Goal: Navigation & Orientation: Find specific page/section

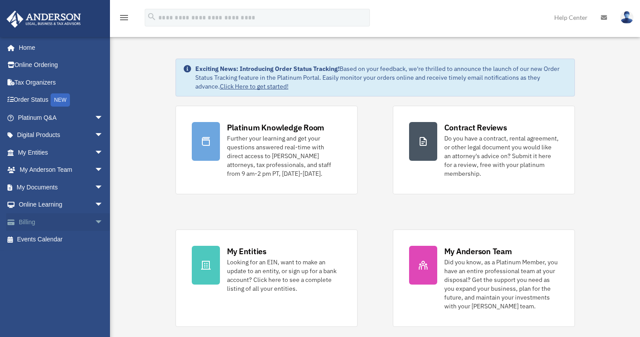
click at [95, 219] on span "arrow_drop_down" at bounding box center [104, 222] width 18 height 18
click at [59, 242] on link "$ Open Invoices" at bounding box center [64, 240] width 104 height 18
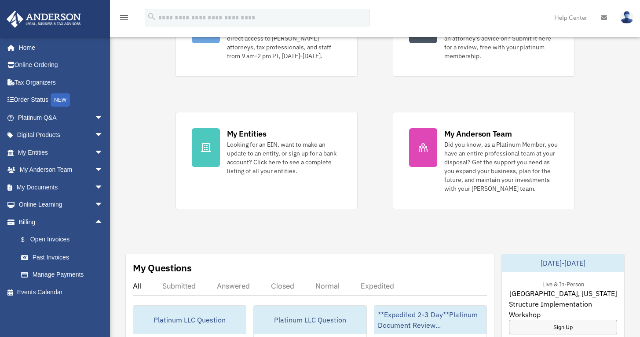
scroll to position [144, 0]
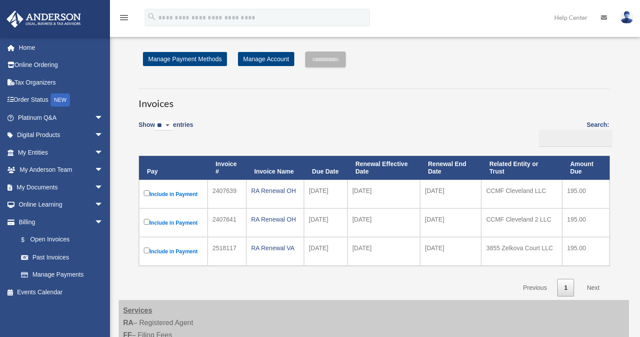
click at [169, 122] on select "** ** ** ***" at bounding box center [164, 126] width 18 height 10
click at [257, 59] on link "Manage Account" at bounding box center [266, 59] width 56 height 14
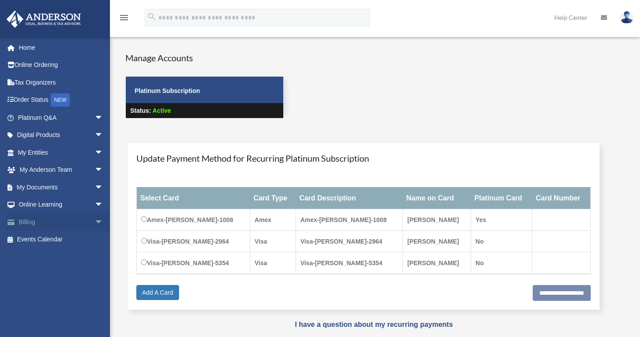
click at [37, 221] on link "Billing arrow_drop_down" at bounding box center [61, 222] width 110 height 18
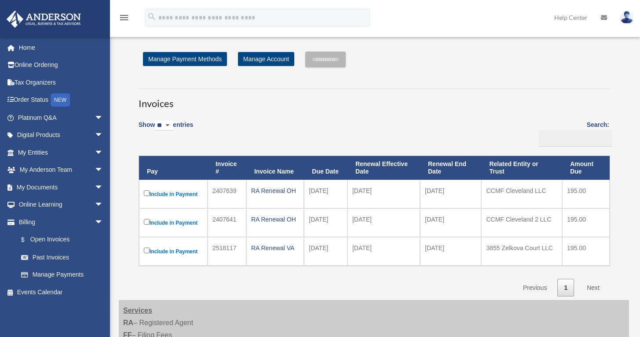
click at [595, 121] on label "Search:" at bounding box center [573, 132] width 74 height 27
click at [595, 130] on input "Search:" at bounding box center [576, 138] width 74 height 17
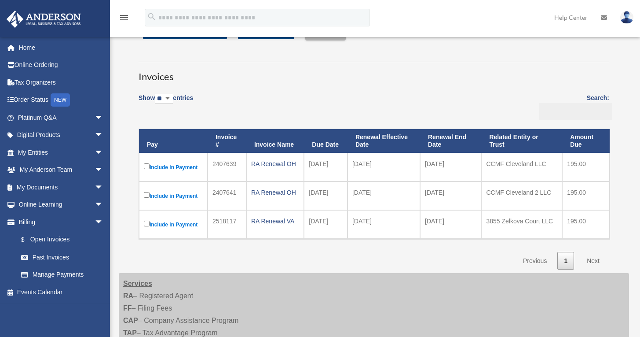
scroll to position [27, 0]
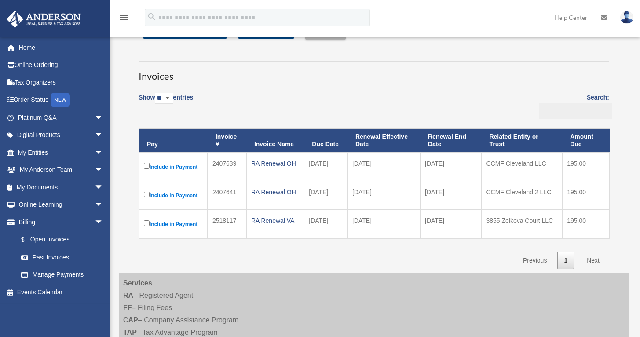
click at [592, 265] on link "Next" at bounding box center [594, 260] width 26 height 18
click at [55, 152] on link "My Entities arrow_drop_down" at bounding box center [61, 153] width 110 height 18
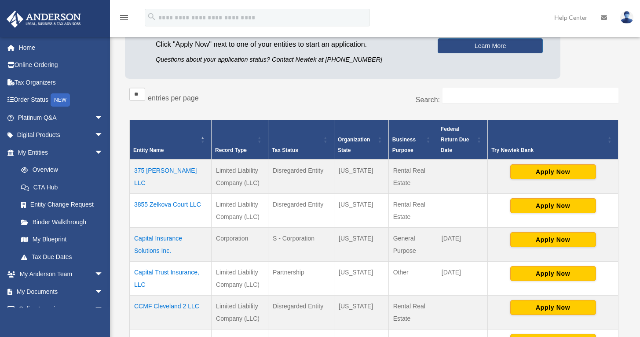
scroll to position [111, 0]
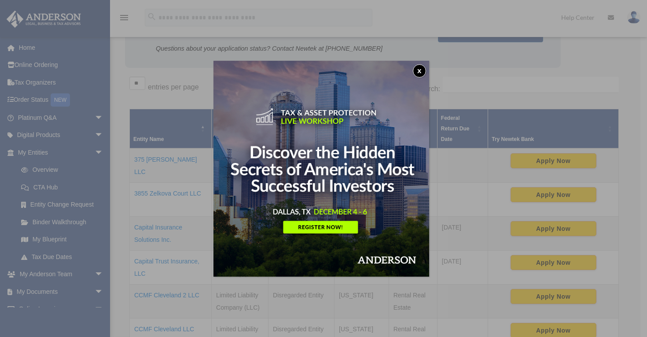
click at [420, 70] on button "x" at bounding box center [419, 70] width 13 height 13
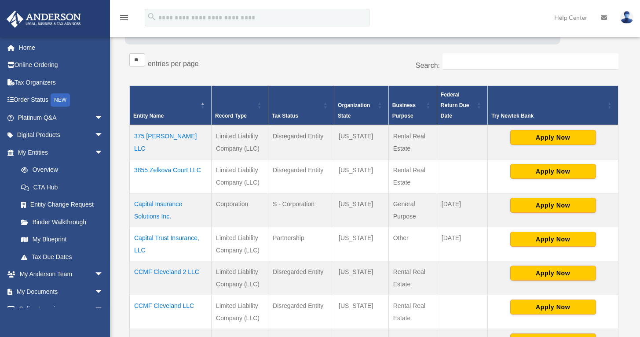
scroll to position [136, 0]
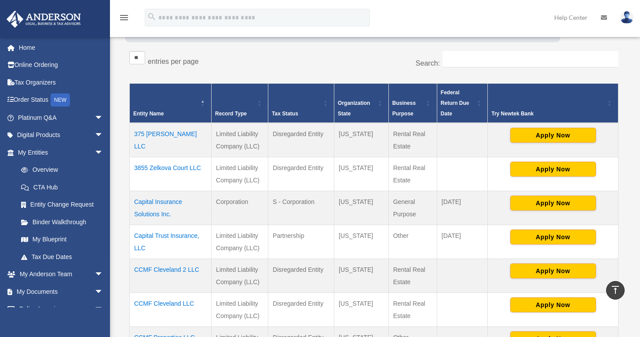
click at [152, 131] on td "375 Wymore LLC" at bounding box center [171, 140] width 82 height 34
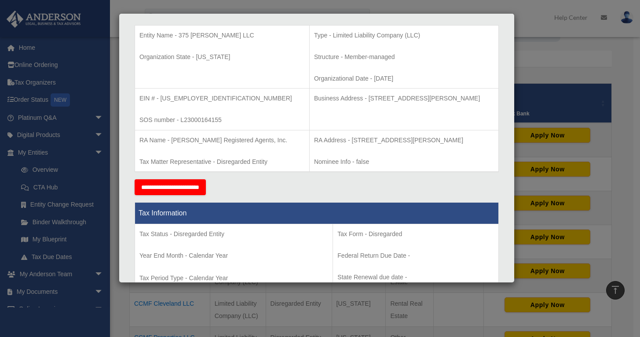
scroll to position [0, 0]
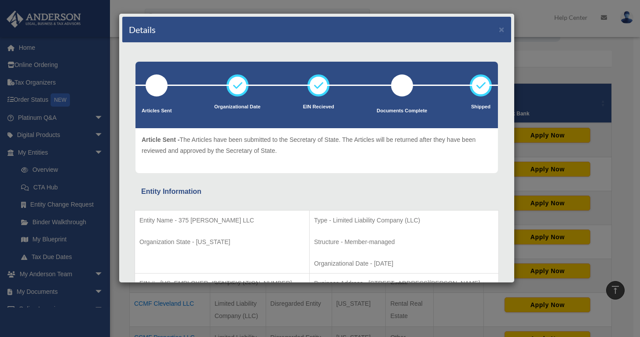
click at [554, 82] on div "Details × Articles Sent Organizational Date" at bounding box center [320, 168] width 640 height 337
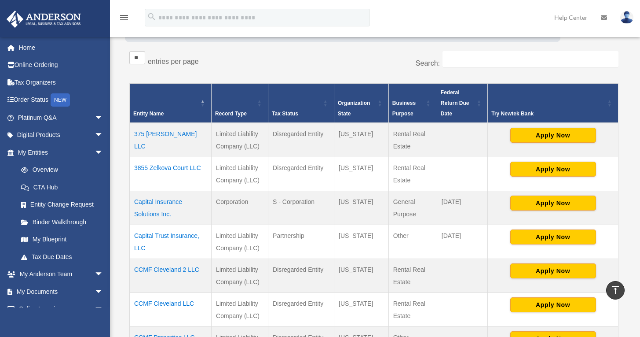
click at [157, 171] on td "3855 Zelkova Court LLC" at bounding box center [171, 174] width 82 height 34
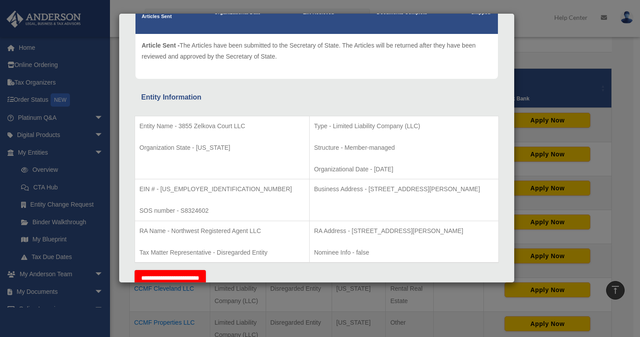
scroll to position [204, 0]
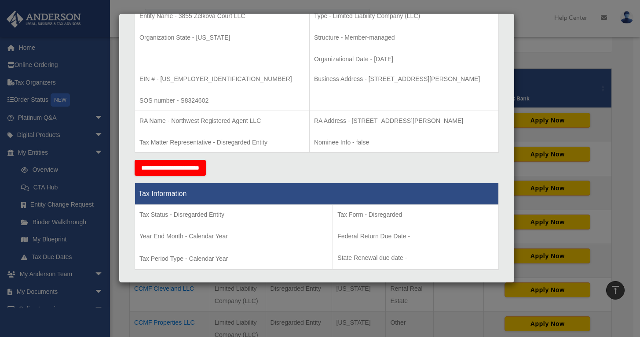
click at [542, 62] on div "Details × Articles Sent Organizational Date" at bounding box center [320, 168] width 640 height 337
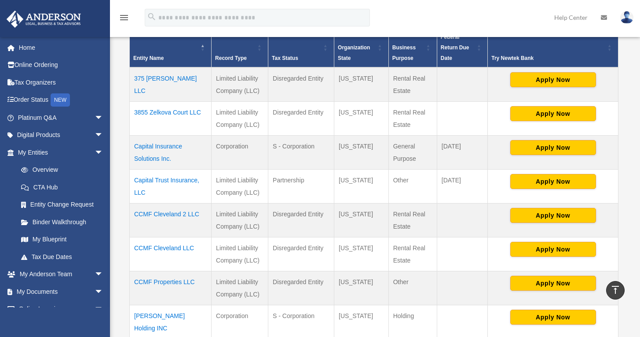
scroll to position [192, 0]
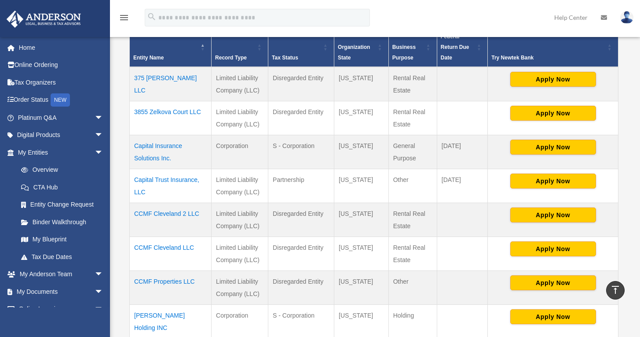
click at [168, 179] on td "Capital Trust Insurance, LLC" at bounding box center [171, 186] width 82 height 34
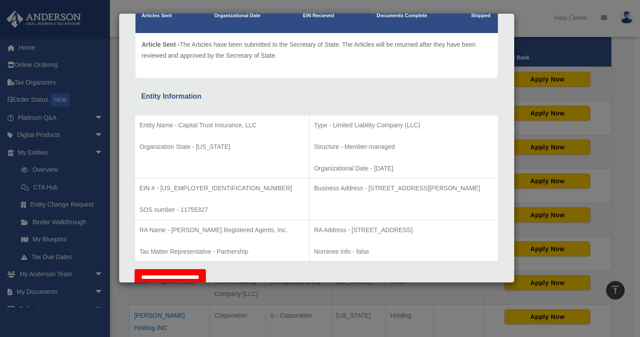
scroll to position [92, 0]
click at [542, 66] on div "Details × Articles Sent Organizational Date" at bounding box center [320, 168] width 640 height 337
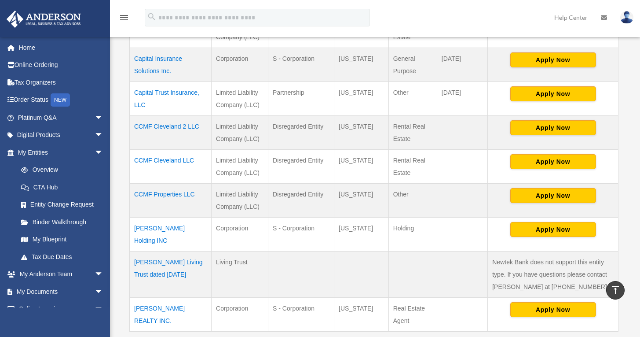
scroll to position [282, 0]
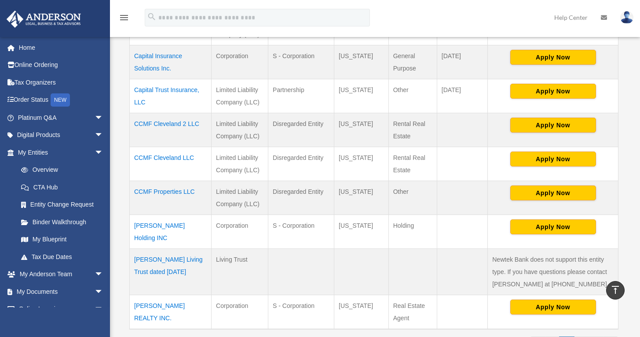
click at [156, 196] on td "CCMF Properties LLC" at bounding box center [171, 198] width 82 height 34
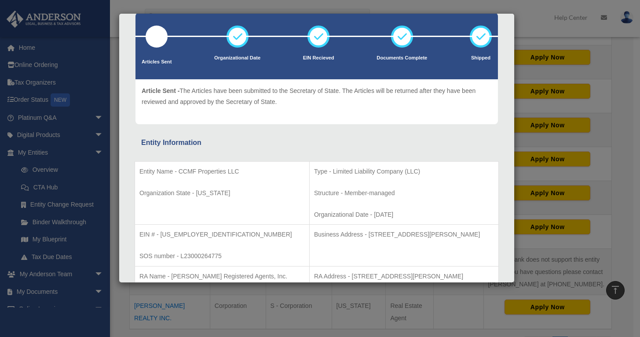
scroll to position [52, 0]
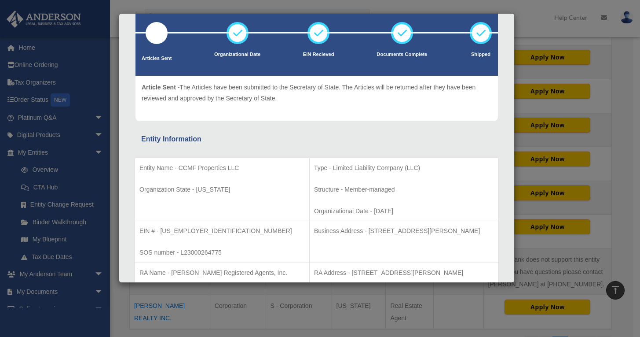
click at [545, 137] on div "Details × Articles Sent Organizational Date" at bounding box center [320, 168] width 640 height 337
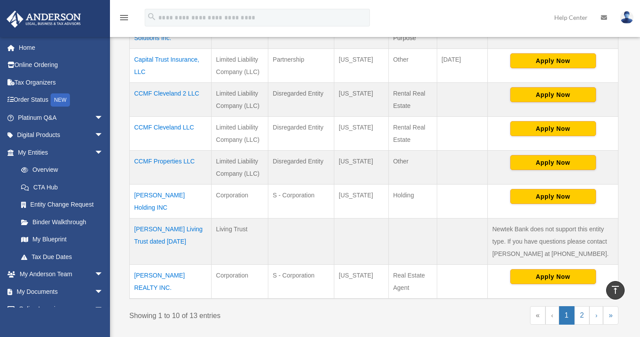
scroll to position [318, 0]
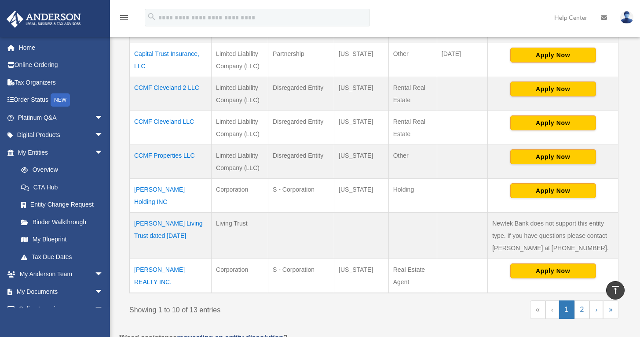
click at [192, 191] on td "Claudia Cornejo Holding INC" at bounding box center [171, 196] width 82 height 34
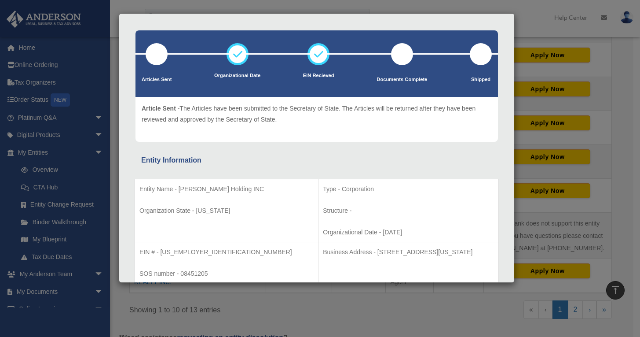
scroll to position [30, 0]
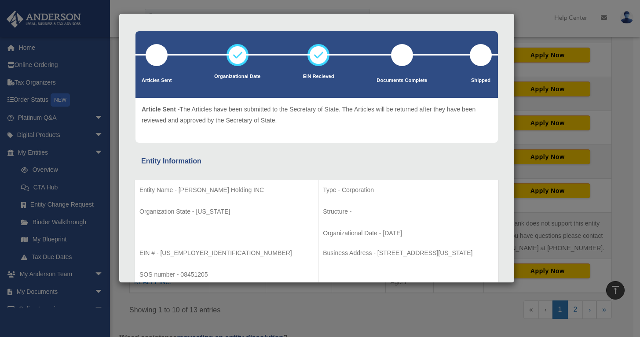
click at [540, 252] on div "Details × Articles Sent Organizational Date" at bounding box center [320, 168] width 640 height 337
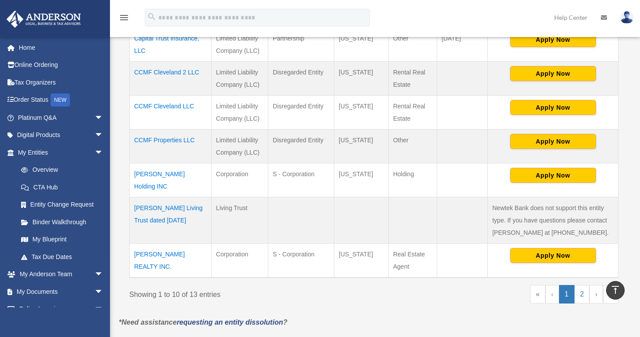
scroll to position [337, 0]
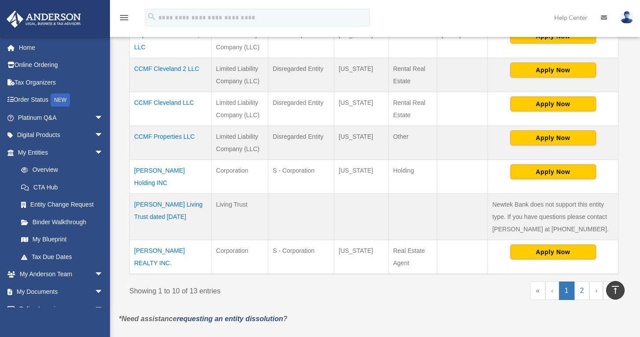
click at [166, 250] on td "CLAUDIA CORNEJO REALTY INC." at bounding box center [171, 257] width 82 height 34
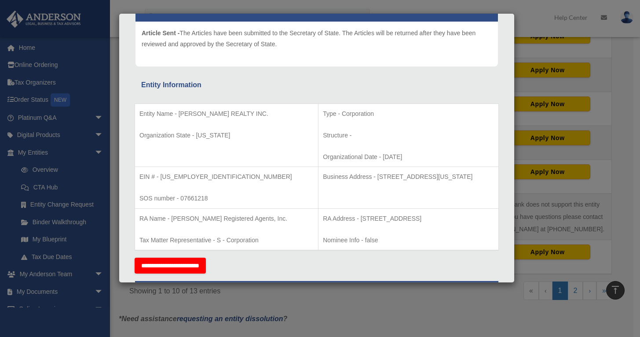
scroll to position [119, 0]
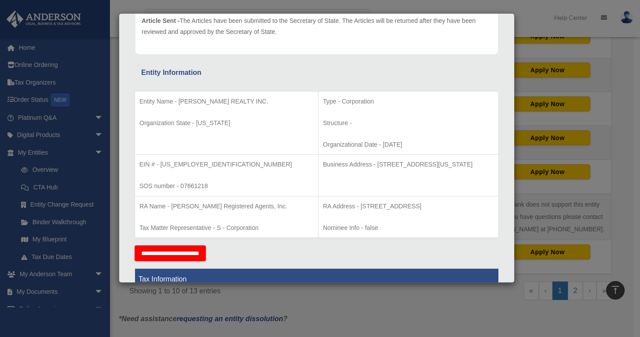
click at [549, 210] on div "Details × Articles Sent Organizational Date" at bounding box center [320, 168] width 640 height 337
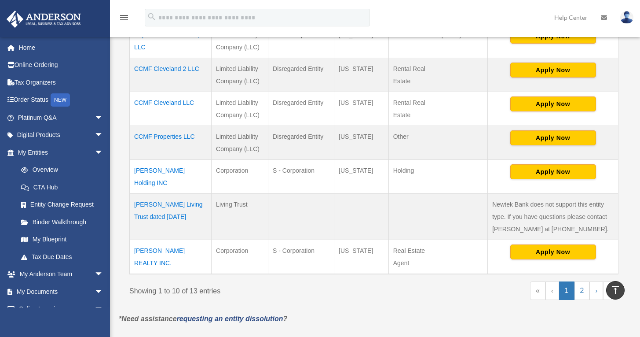
click at [191, 174] on td "Claudia Cornejo Holding INC" at bounding box center [171, 177] width 82 height 34
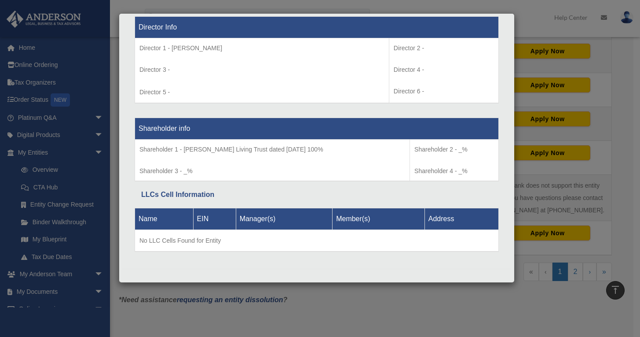
scroll to position [663, 0]
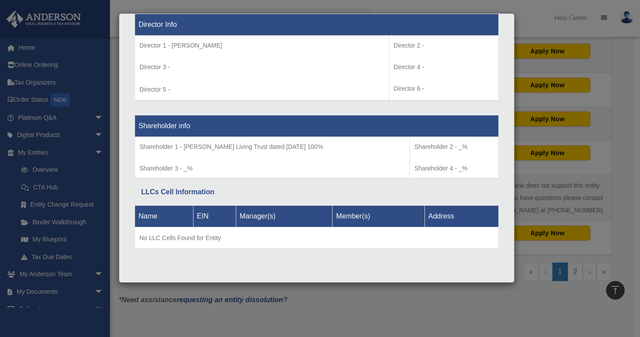
click at [580, 114] on div "Details × Articles Sent Organizational Date" at bounding box center [320, 168] width 640 height 337
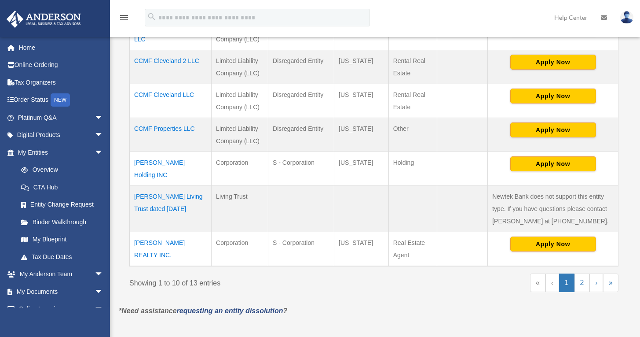
scroll to position [539, 0]
